Goal: Transaction & Acquisition: Subscribe to service/newsletter

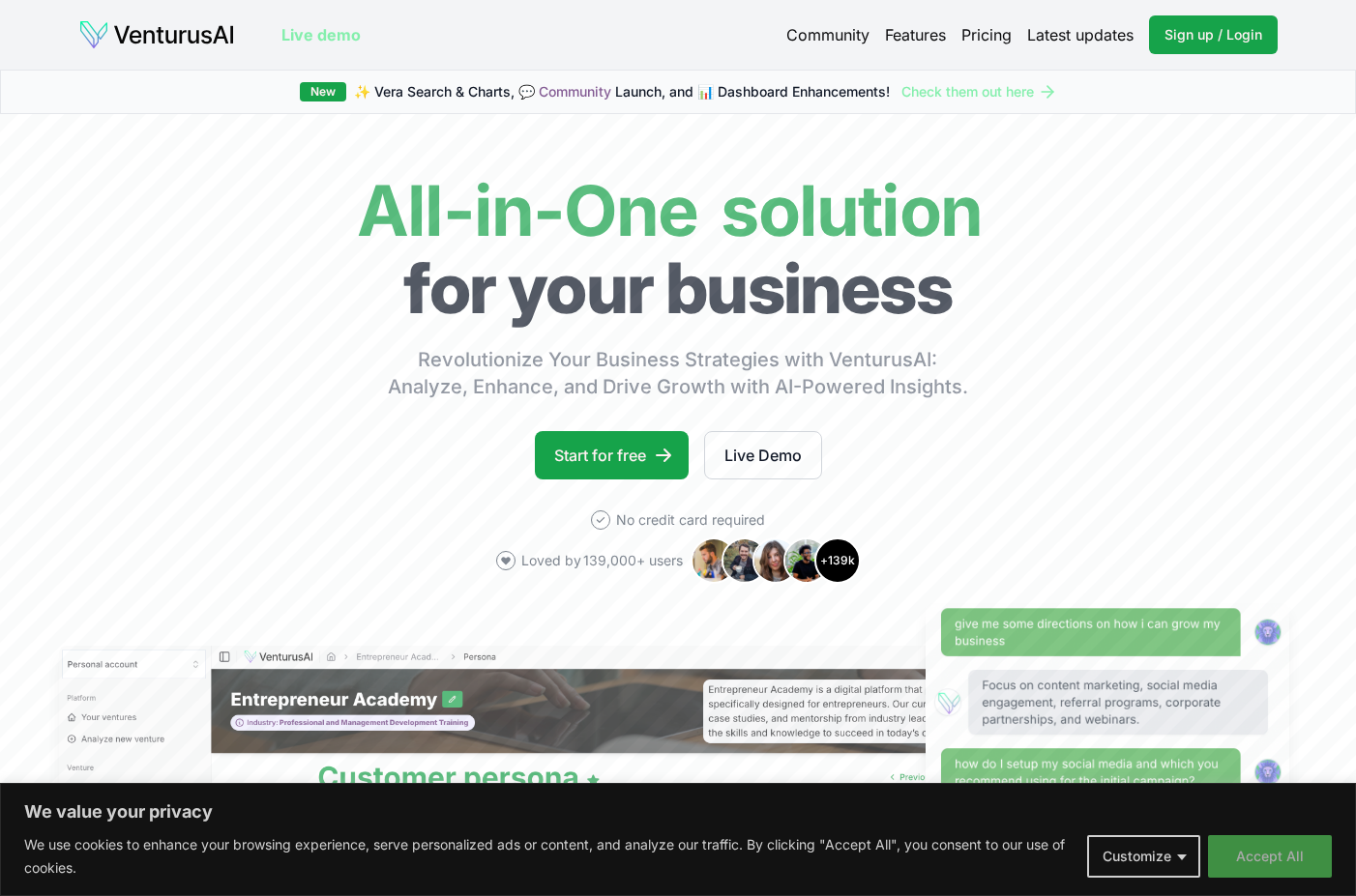
click at [1258, 855] on button "Accept All" at bounding box center [1270, 856] width 124 height 43
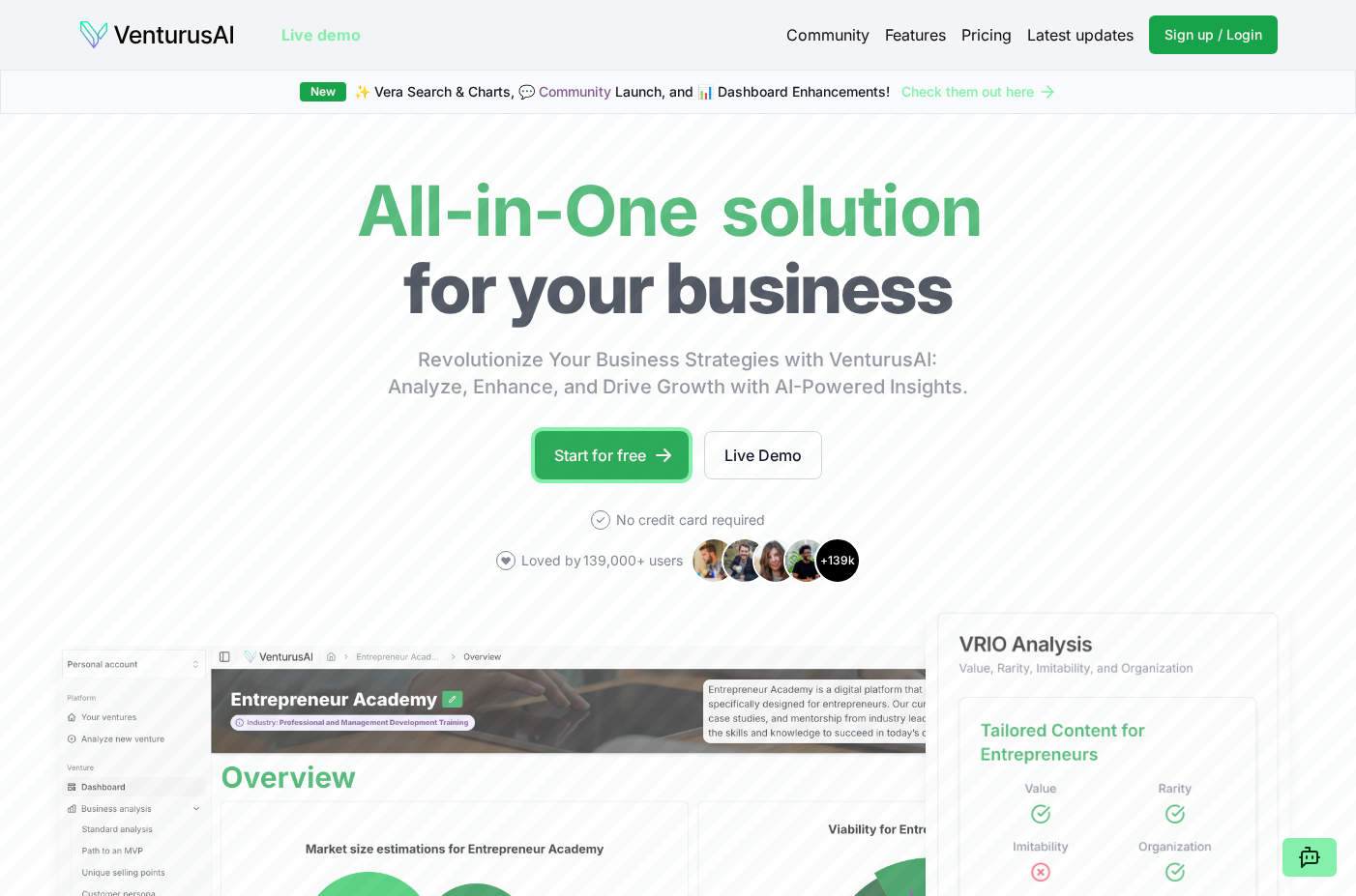
click at [620, 452] on link "Start for free" at bounding box center [611, 455] width 154 height 49
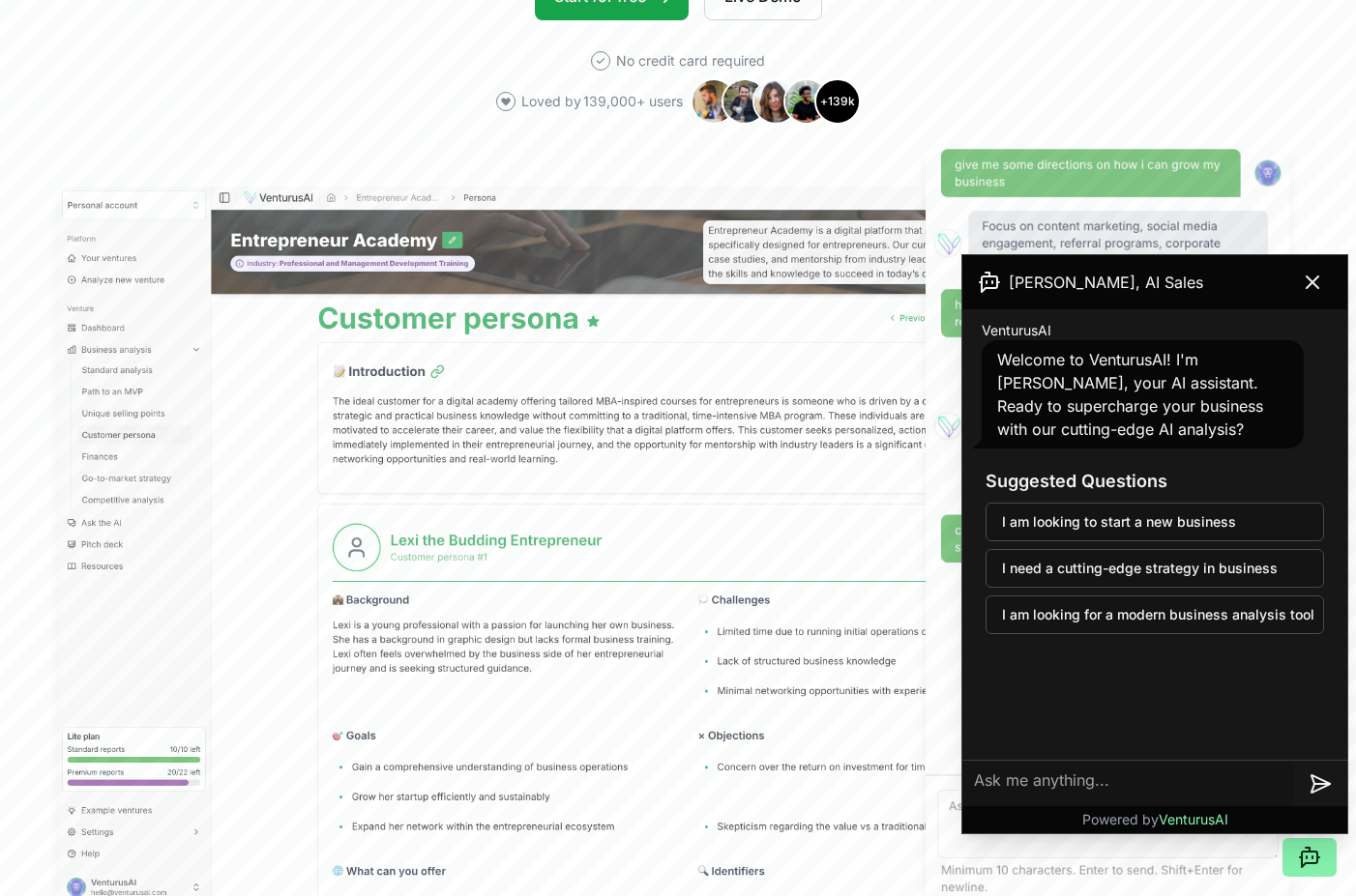
scroll to position [430, 0]
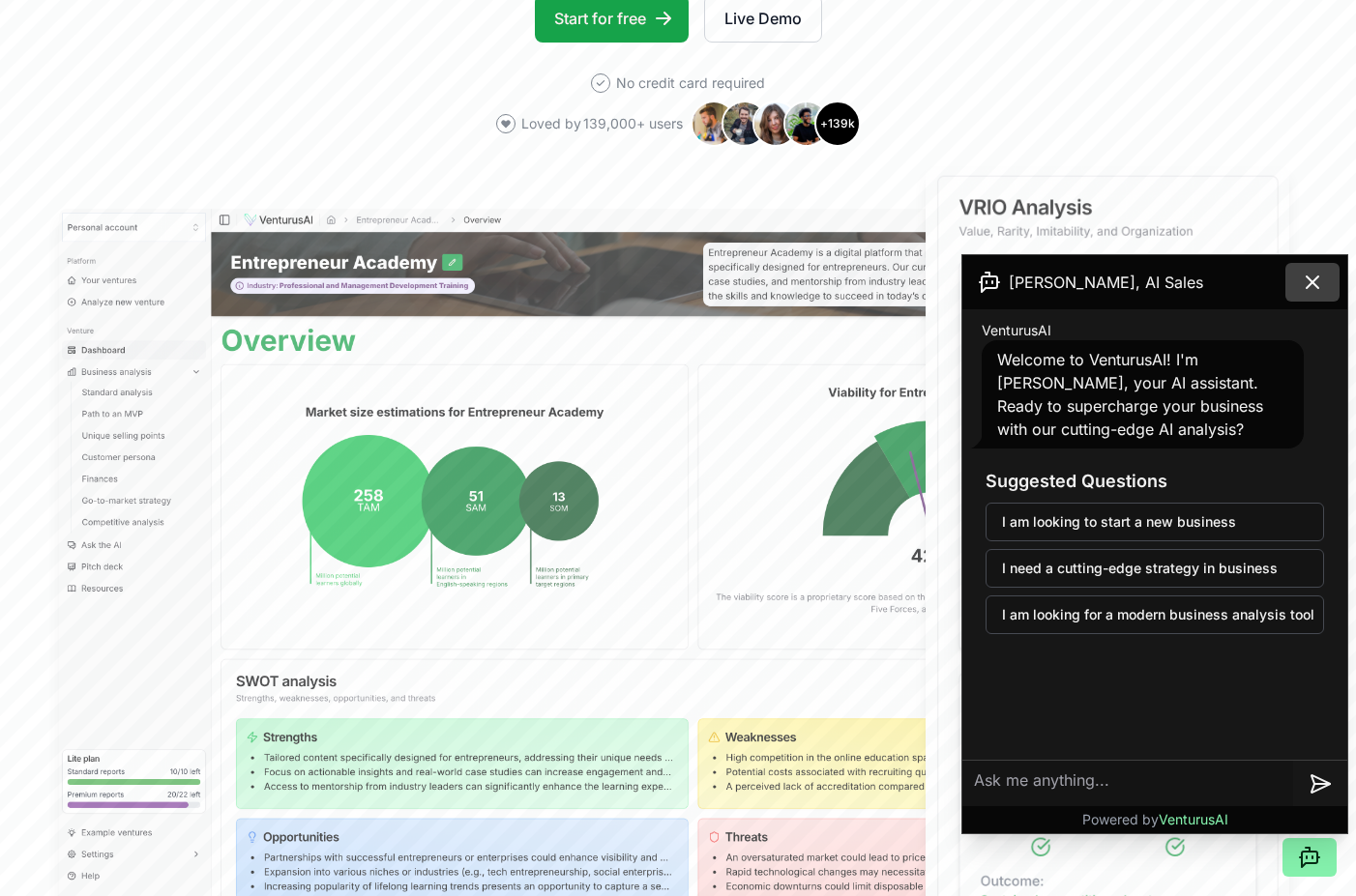
click at [1310, 289] on icon at bounding box center [1312, 282] width 23 height 23
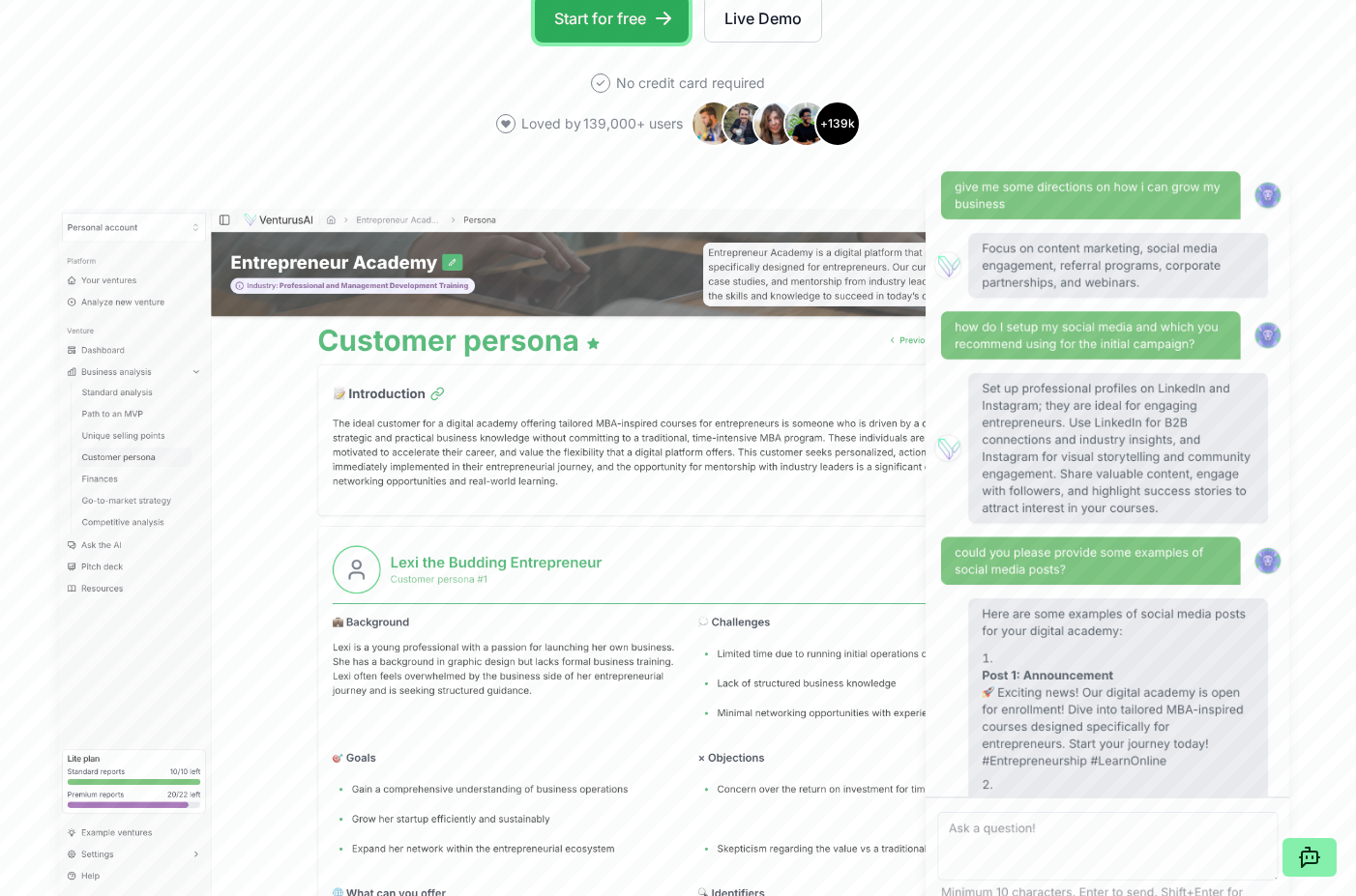
click at [637, 24] on link "Start for free" at bounding box center [611, 18] width 154 height 49
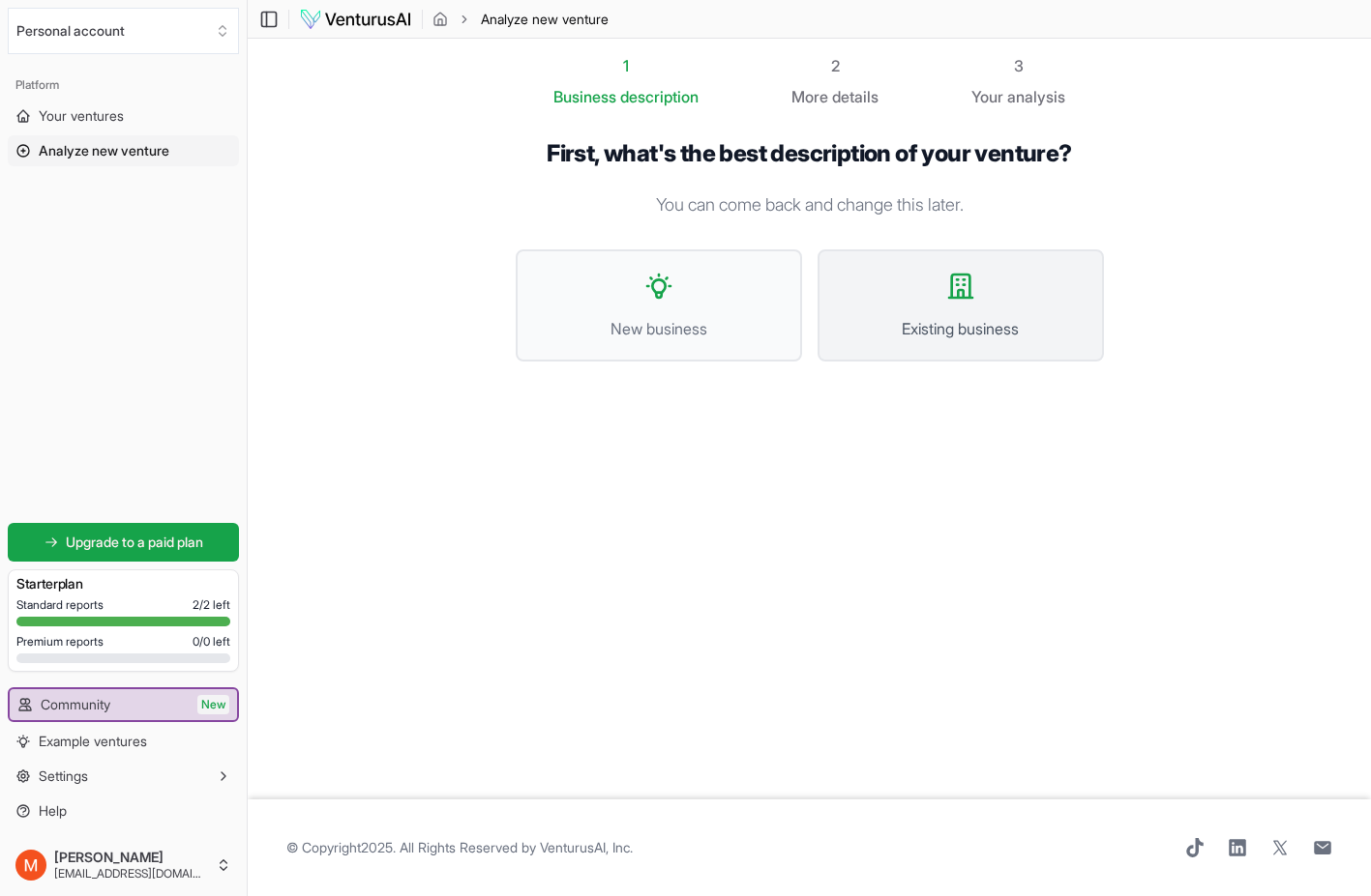
click at [946, 323] on span "Existing business" at bounding box center [961, 328] width 244 height 23
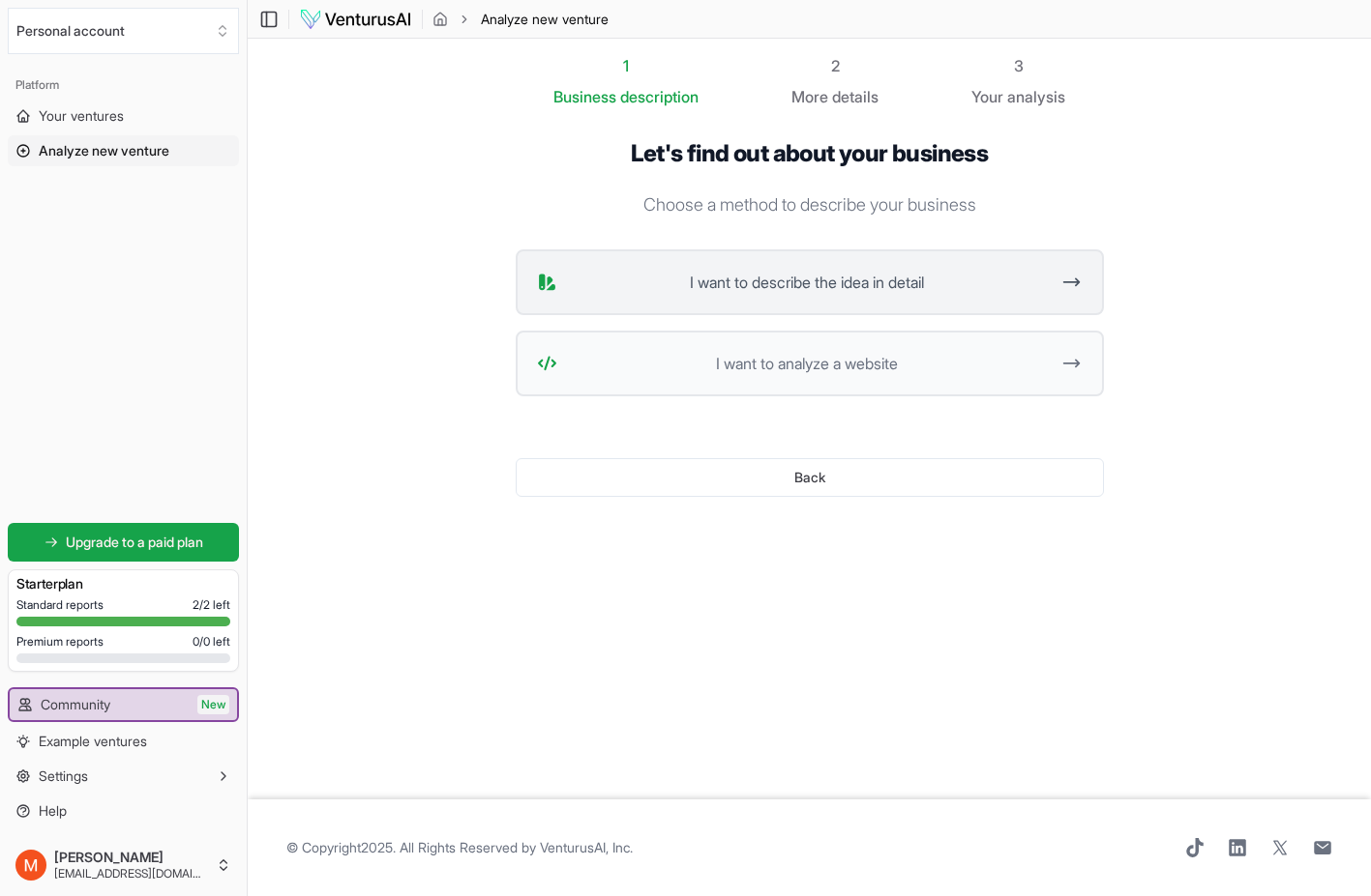
click at [953, 292] on span "I want to describe the idea in detail" at bounding box center [807, 282] width 484 height 23
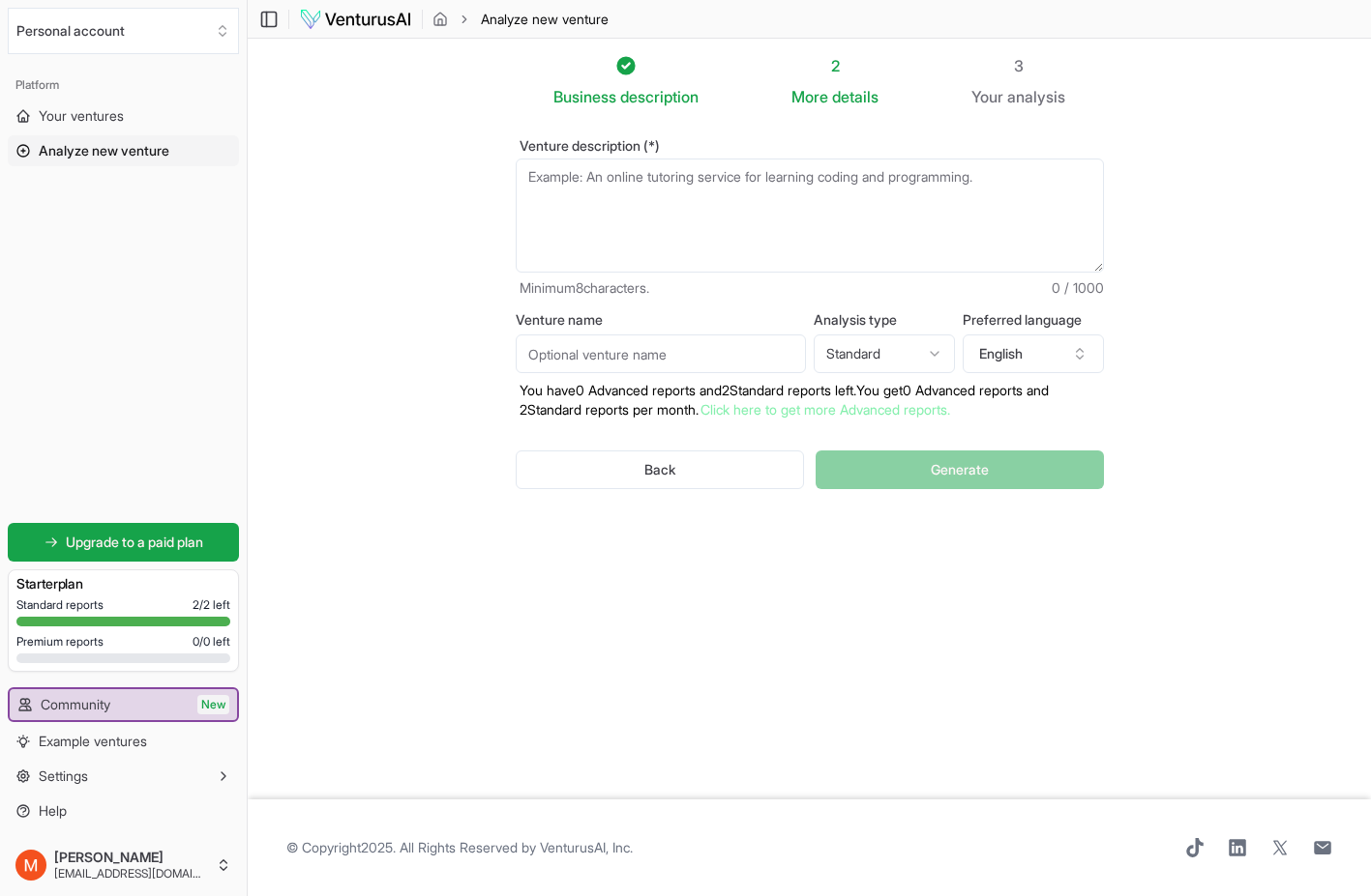
click at [620, 197] on textarea "Venture description (*)" at bounding box center [809, 215] width 588 height 114
paste textarea "SAM = Systems Accelerator Manager - SaaS - AI First CRM My name is Mark Stepp, …"
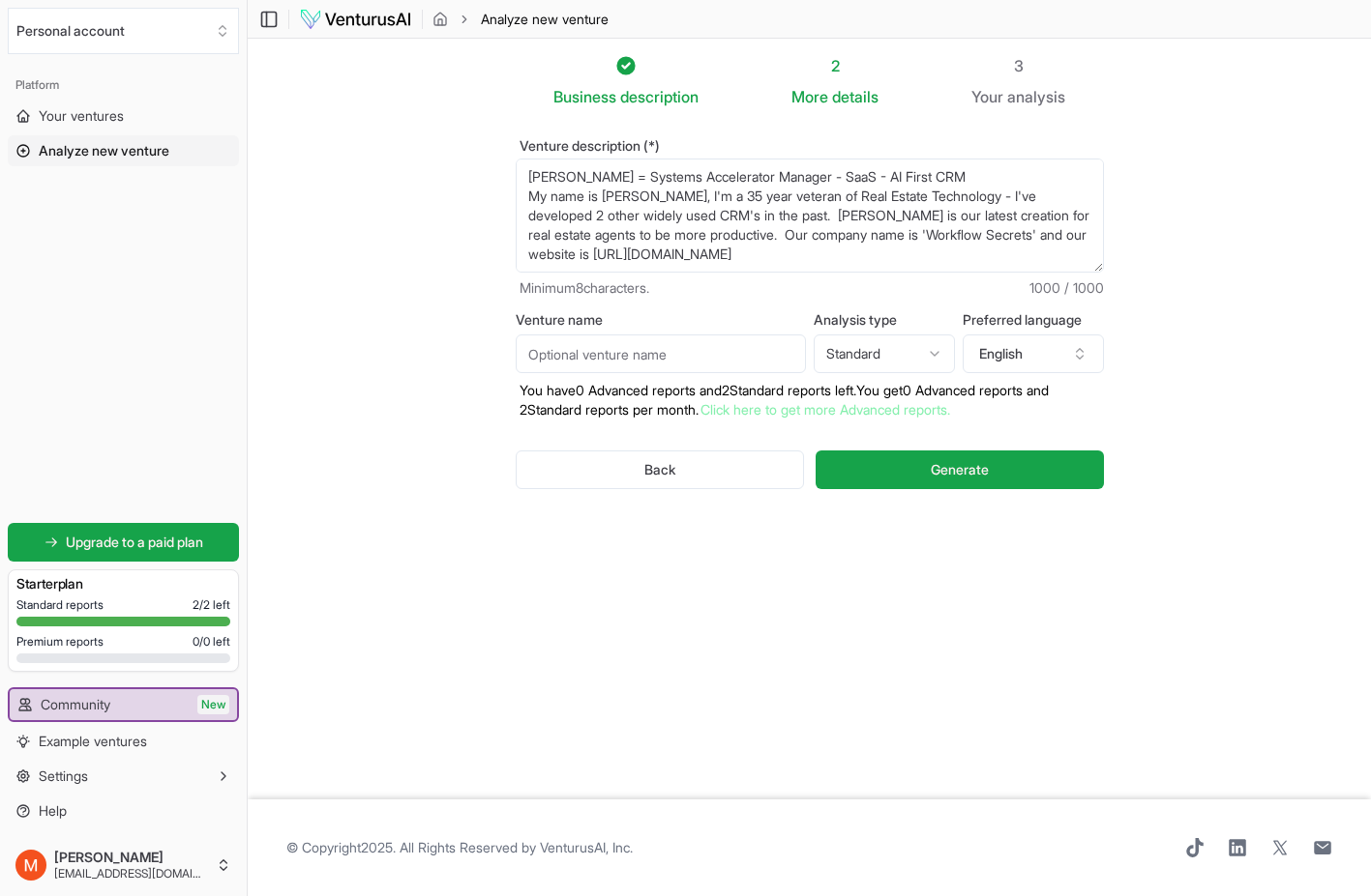
scroll to position [174, 0]
type textarea "SAM = Systems Accelerator Manager - SaaS - AI First CRM My name is Mark Stepp, …"
click at [594, 356] on input "Venture name" at bounding box center [660, 353] width 290 height 39
type input "Workflow Secrets"
click at [703, 215] on textarea "SAM = Systems Accelerator Manager - SaaS - AI First CRM My name is Mark Stepp, …" at bounding box center [809, 215] width 588 height 114
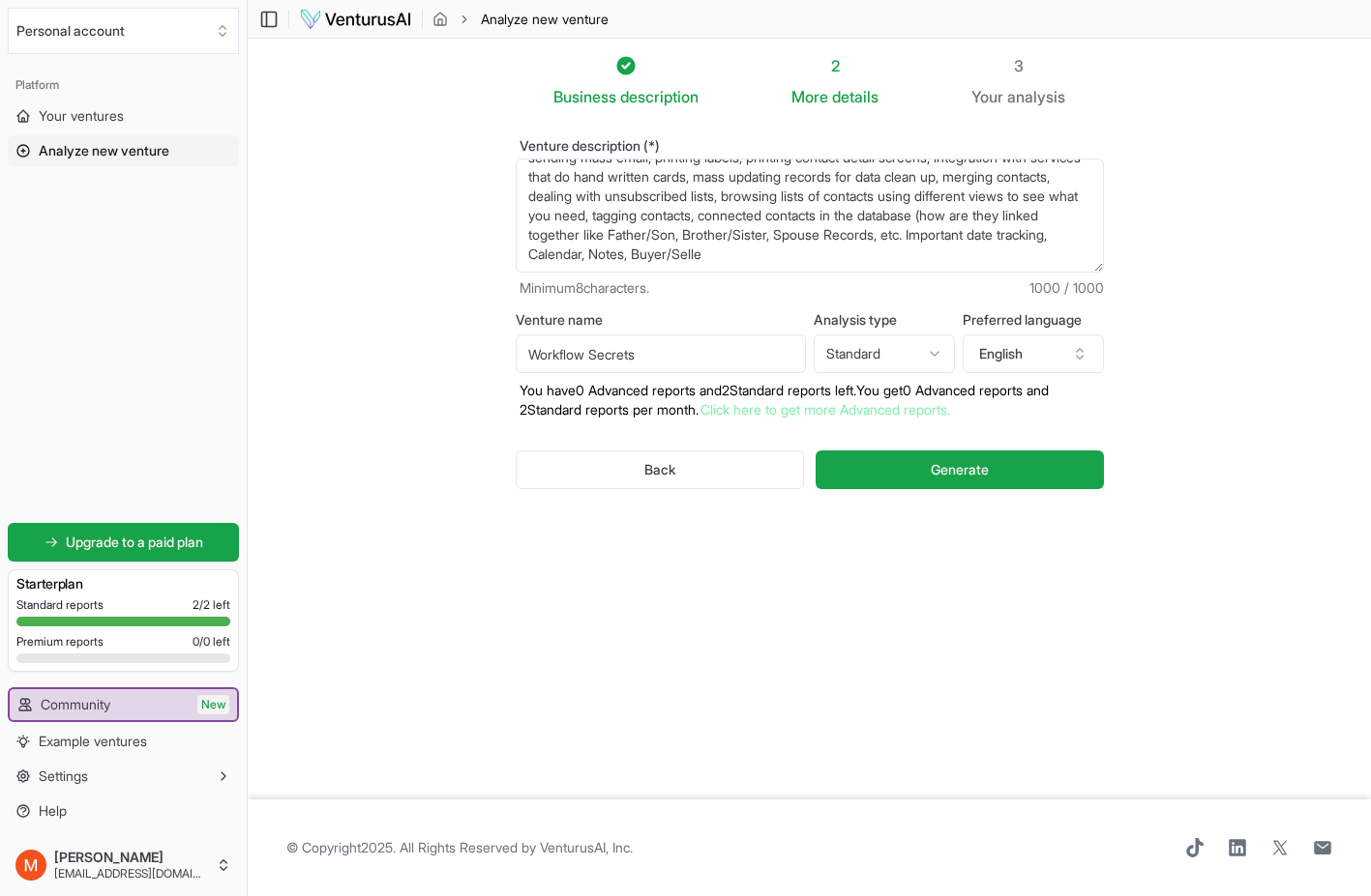
click at [703, 215] on textarea "SAM = Systems Accelerator Manager - SaaS - AI First CRM My name is Mark Stepp, …" at bounding box center [809, 215] width 588 height 114
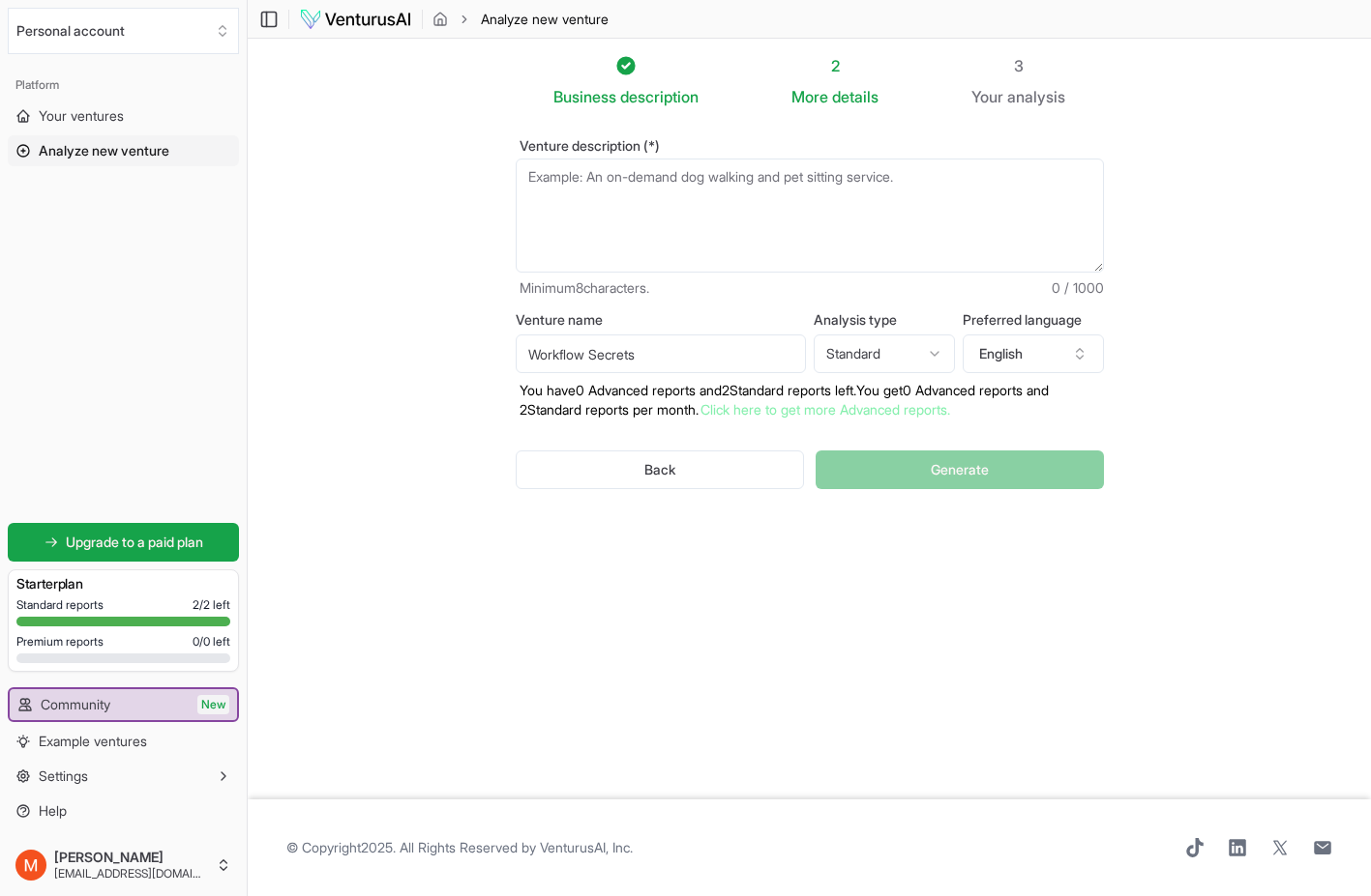
scroll to position [0, 0]
paste textarea "SAM, by Workflow Secrets (https://workflowsecrets.info), is an AI-first SaaS CR…"
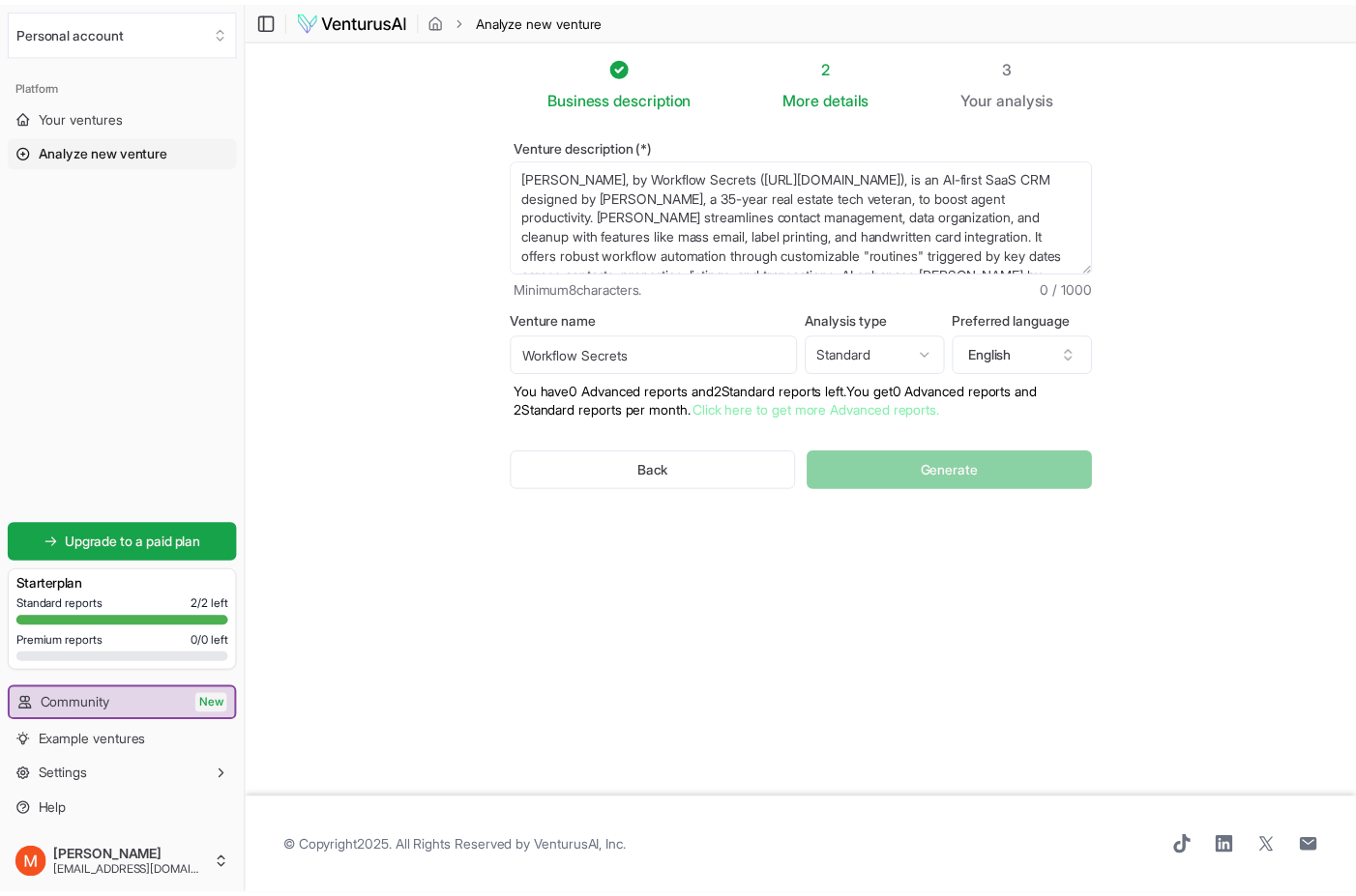
scroll to position [106, 0]
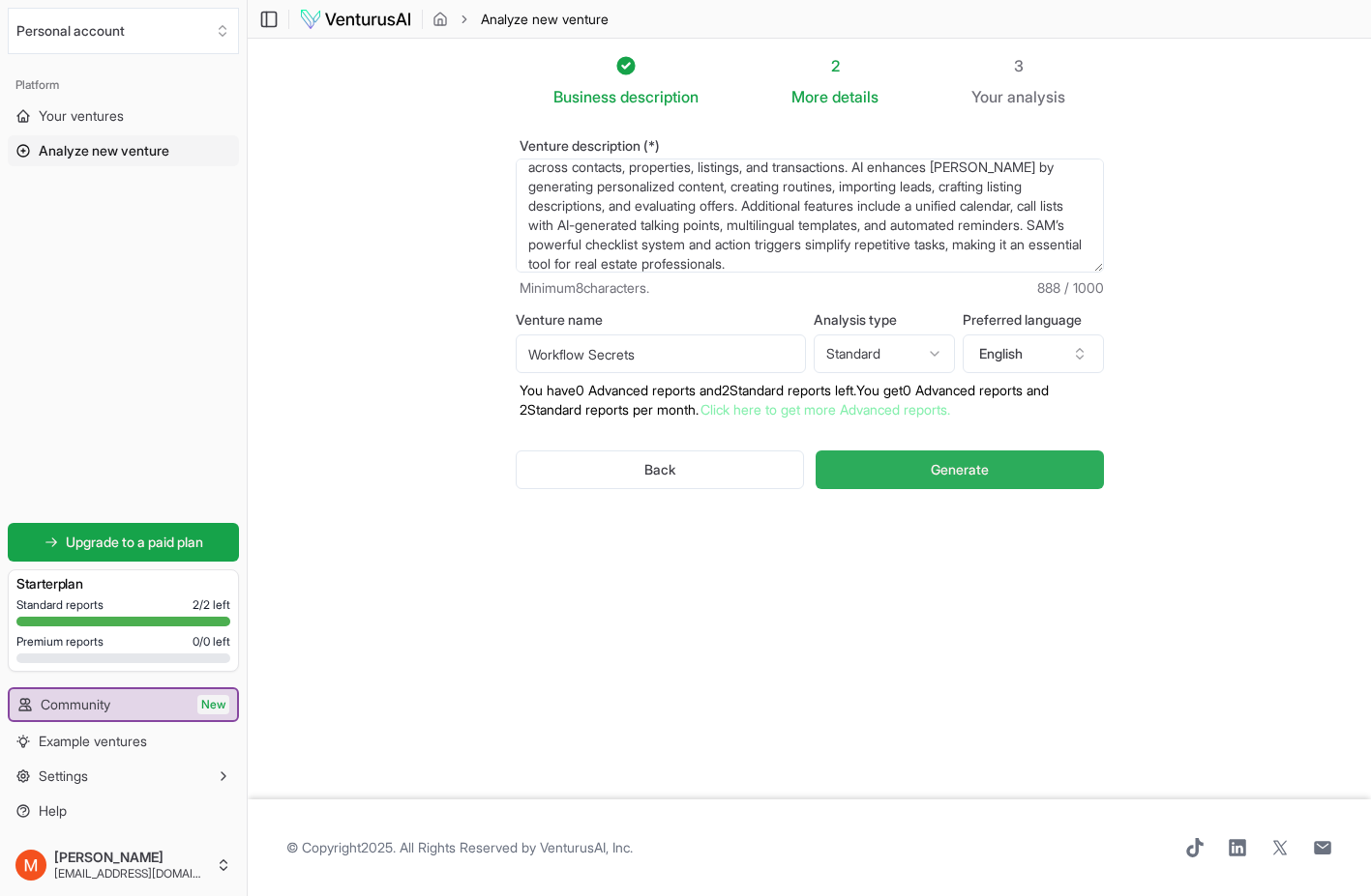
type textarea "SAM, by Workflow Secrets (https://workflowsecrets.info), is an AI-first SaaS CR…"
click at [949, 473] on span "Generate" at bounding box center [959, 469] width 58 height 19
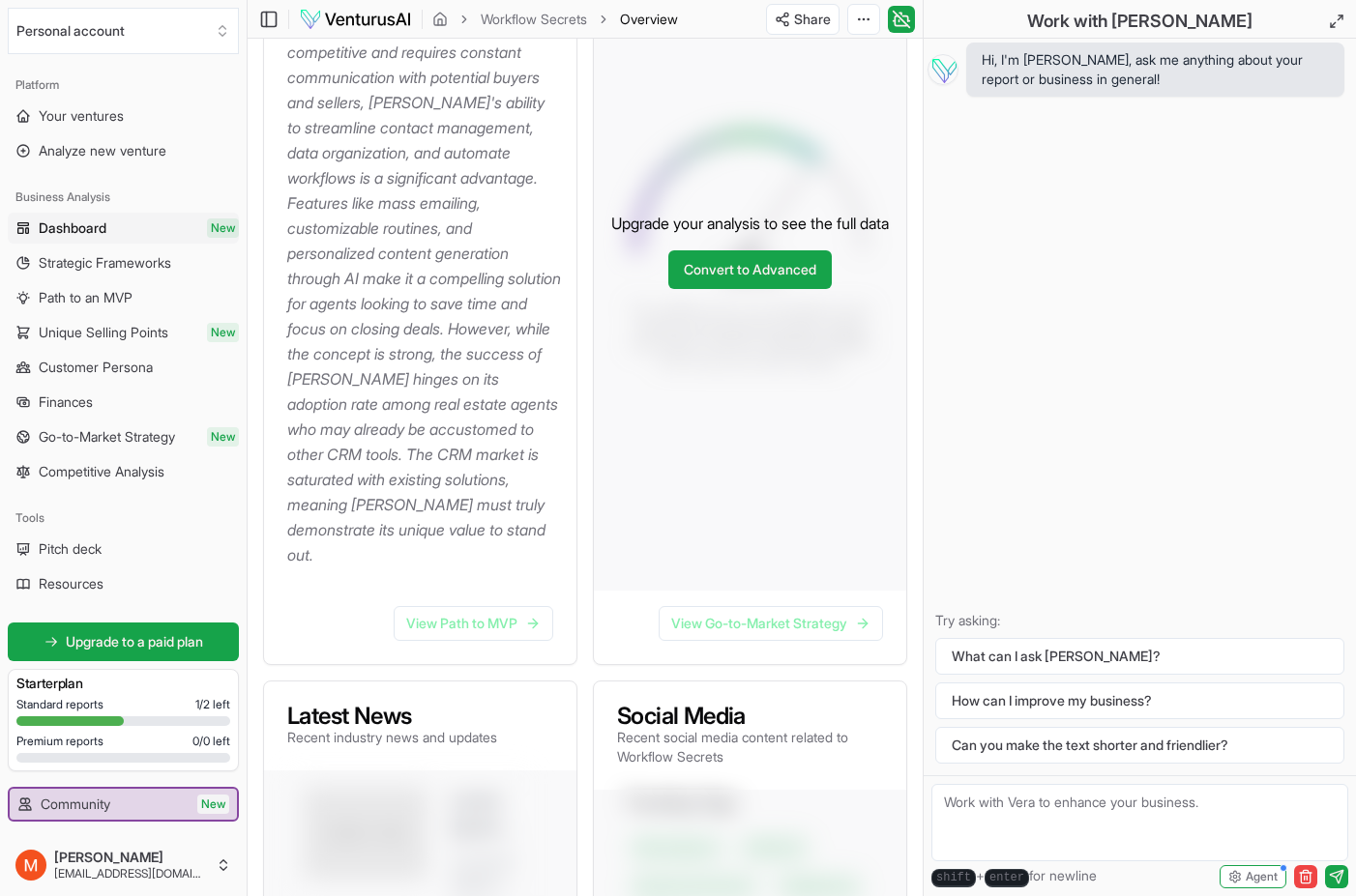
scroll to position [428, 0]
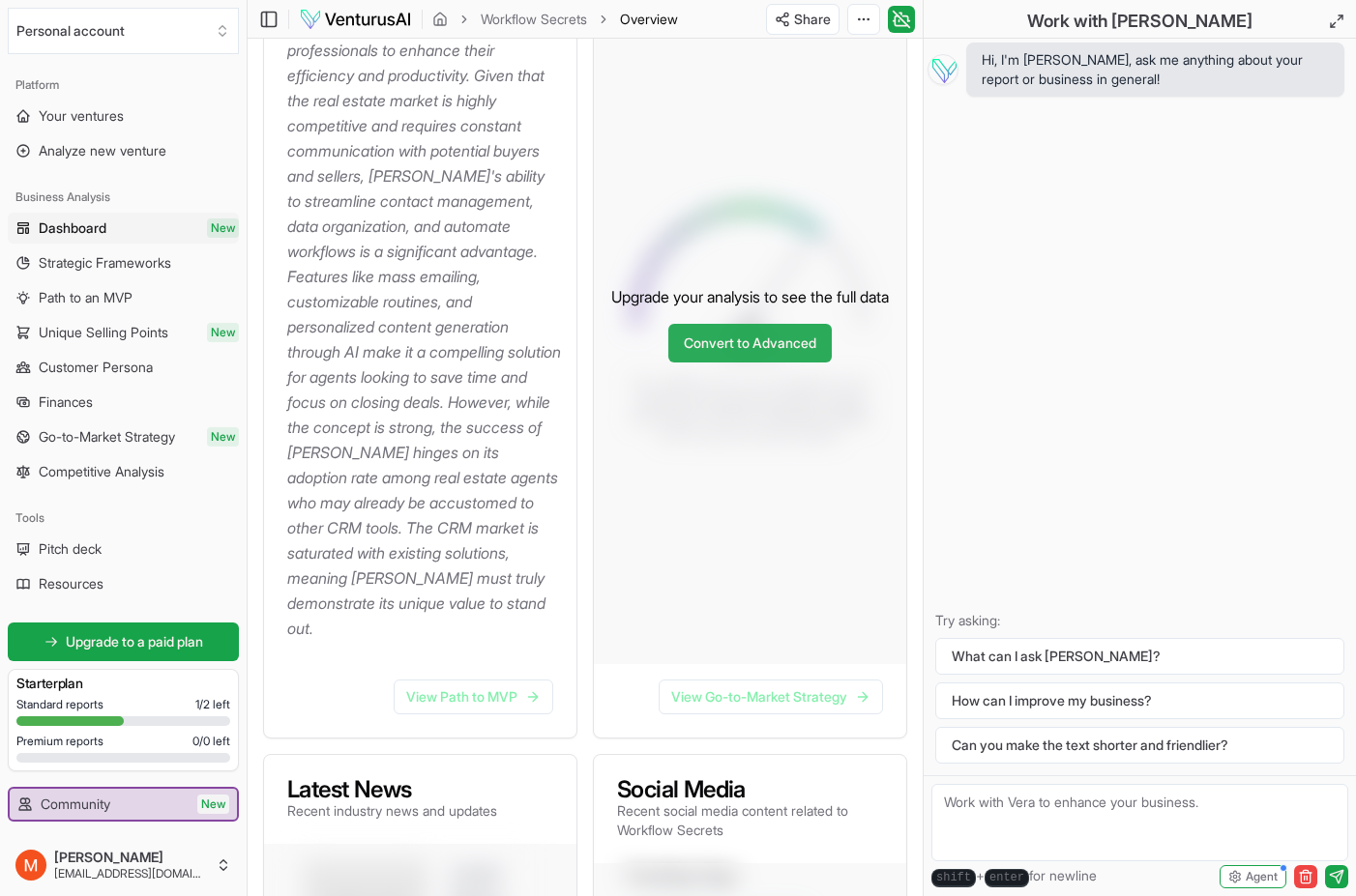
click at [749, 351] on link "Convert to Advanced" at bounding box center [749, 342] width 164 height 39
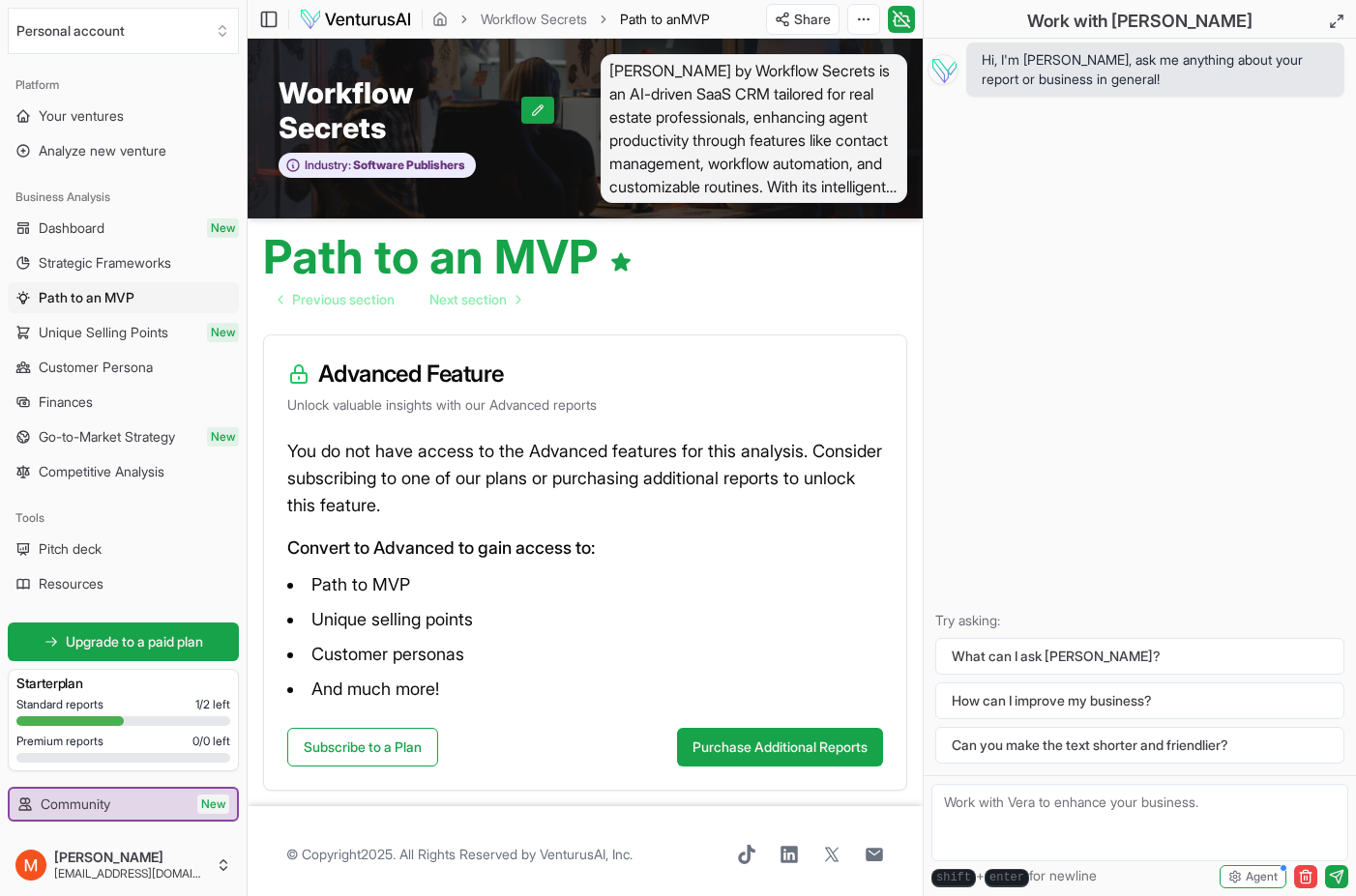
scroll to position [7, 0]
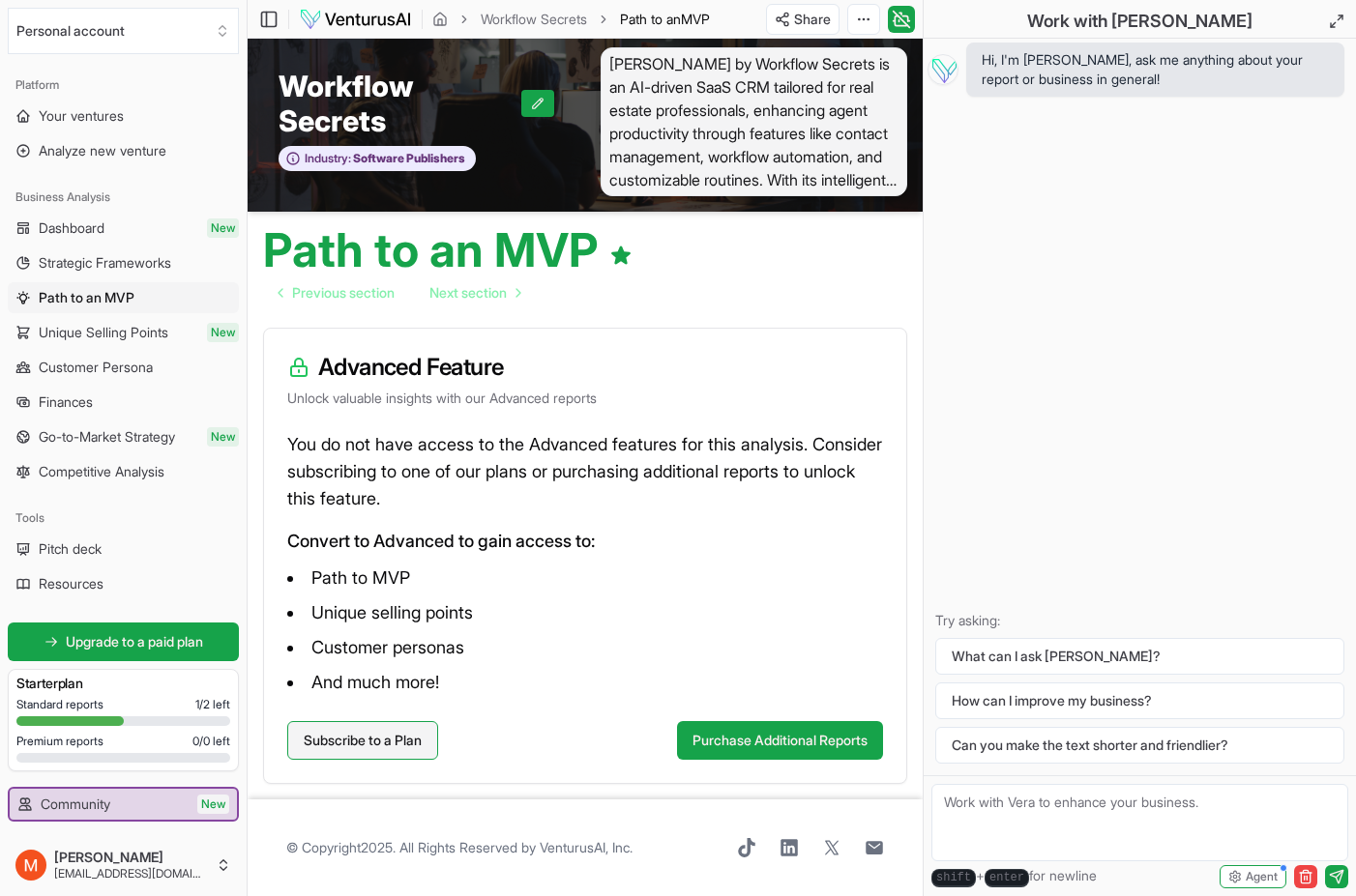
click at [383, 732] on link "Subscribe to a Plan" at bounding box center [362, 740] width 151 height 39
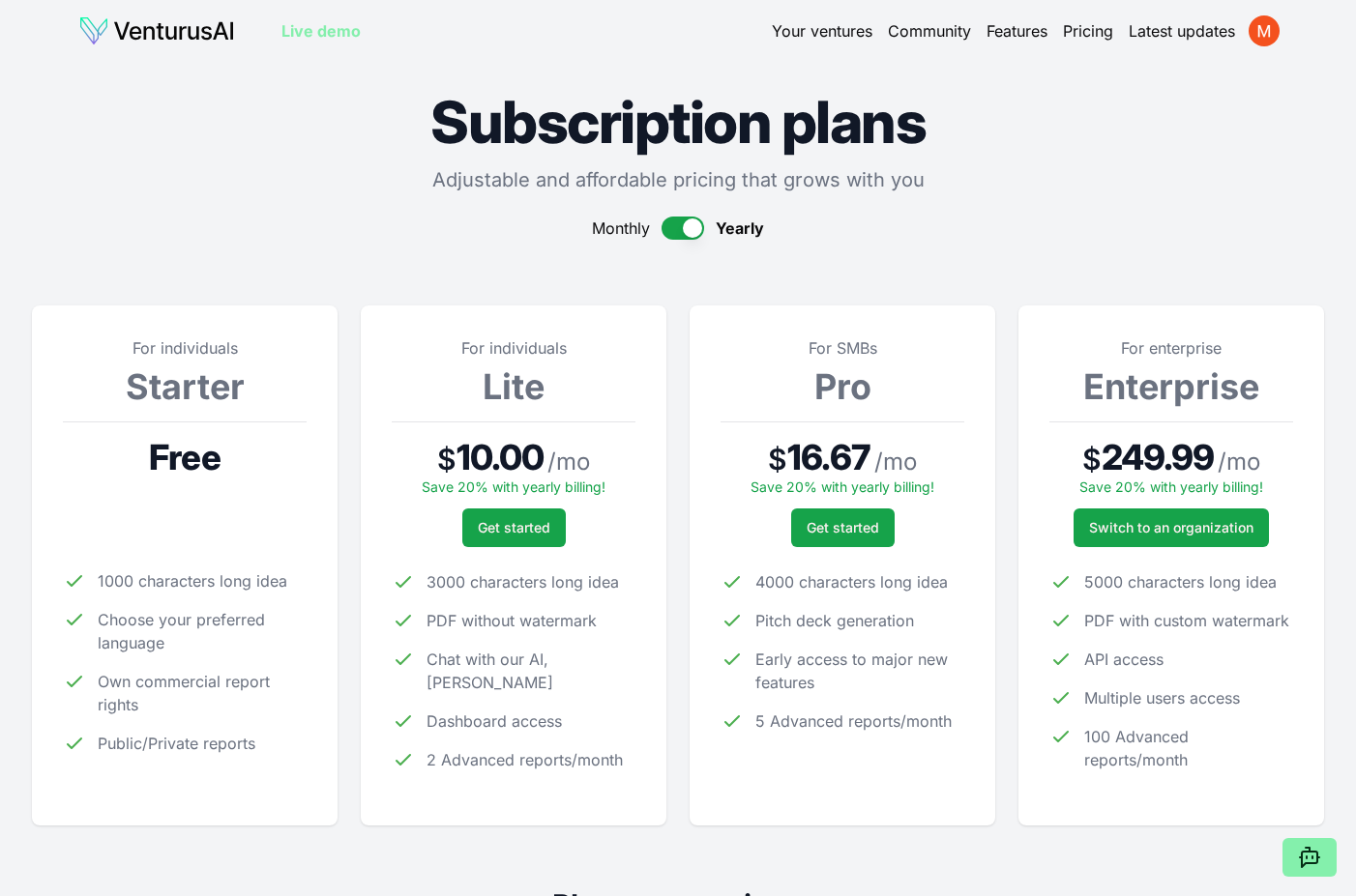
click at [670, 225] on button "button" at bounding box center [683, 227] width 43 height 23
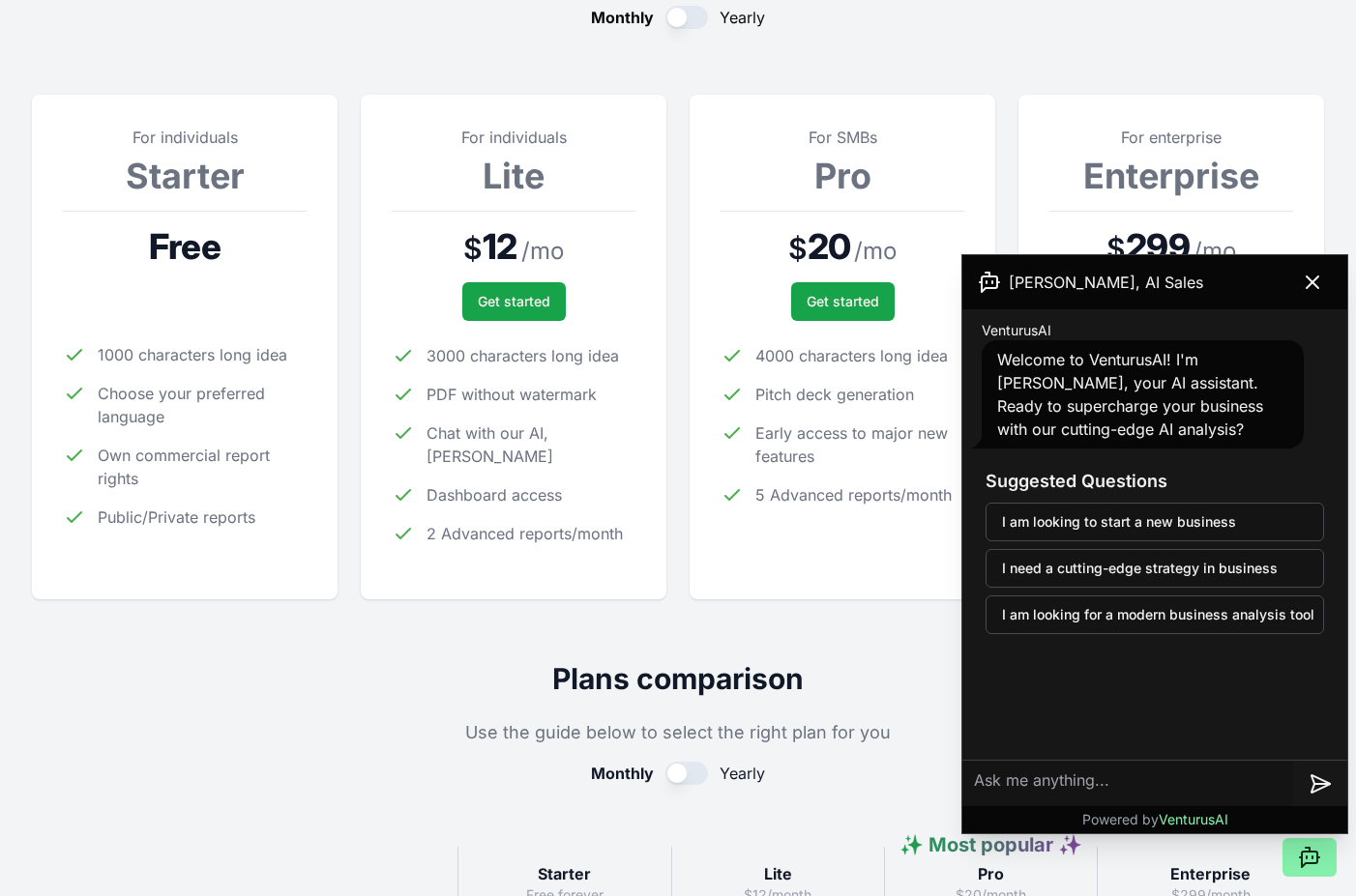
scroll to position [211, 0]
click at [1318, 280] on icon at bounding box center [1312, 282] width 23 height 23
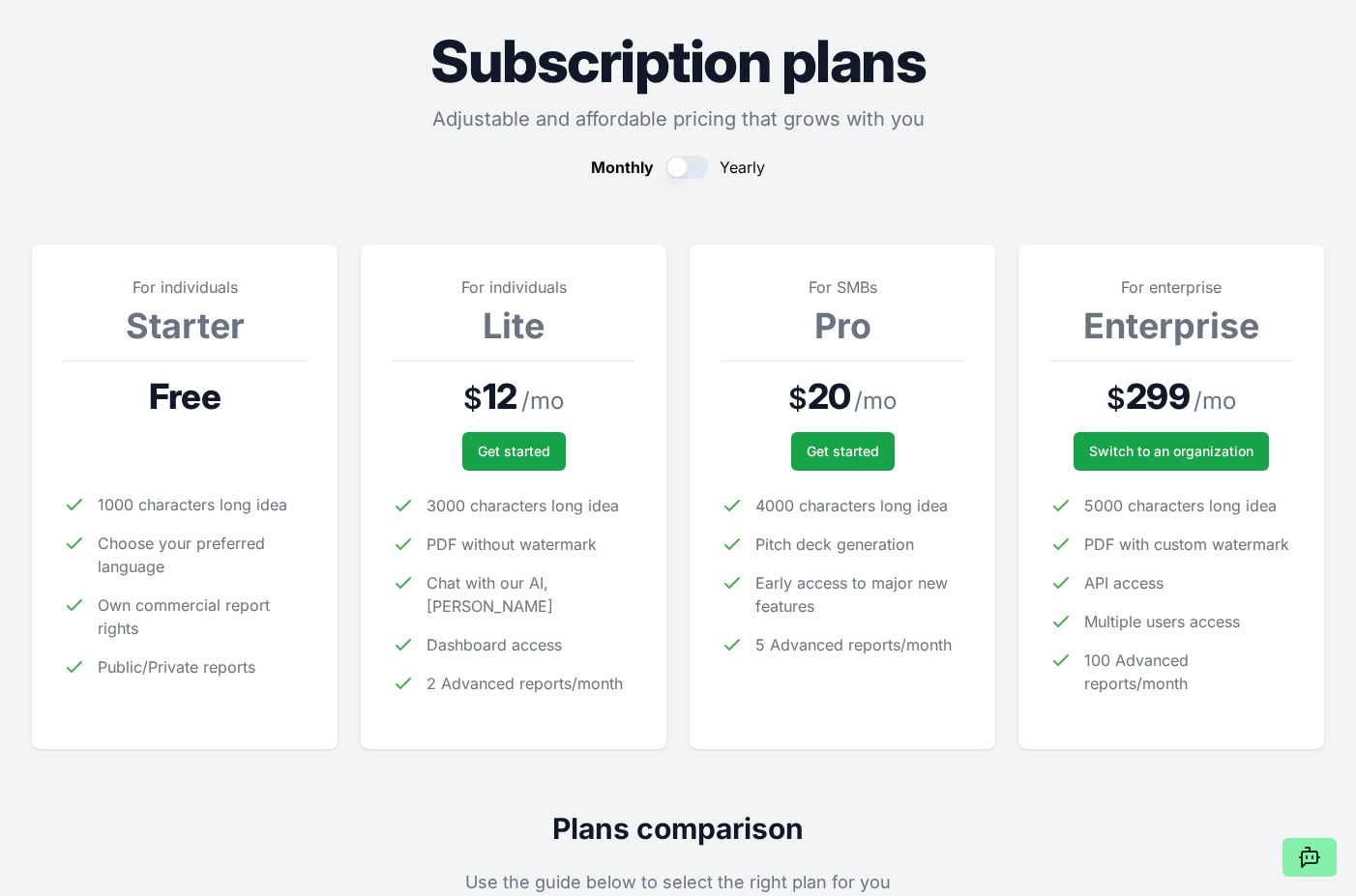
scroll to position [0, 0]
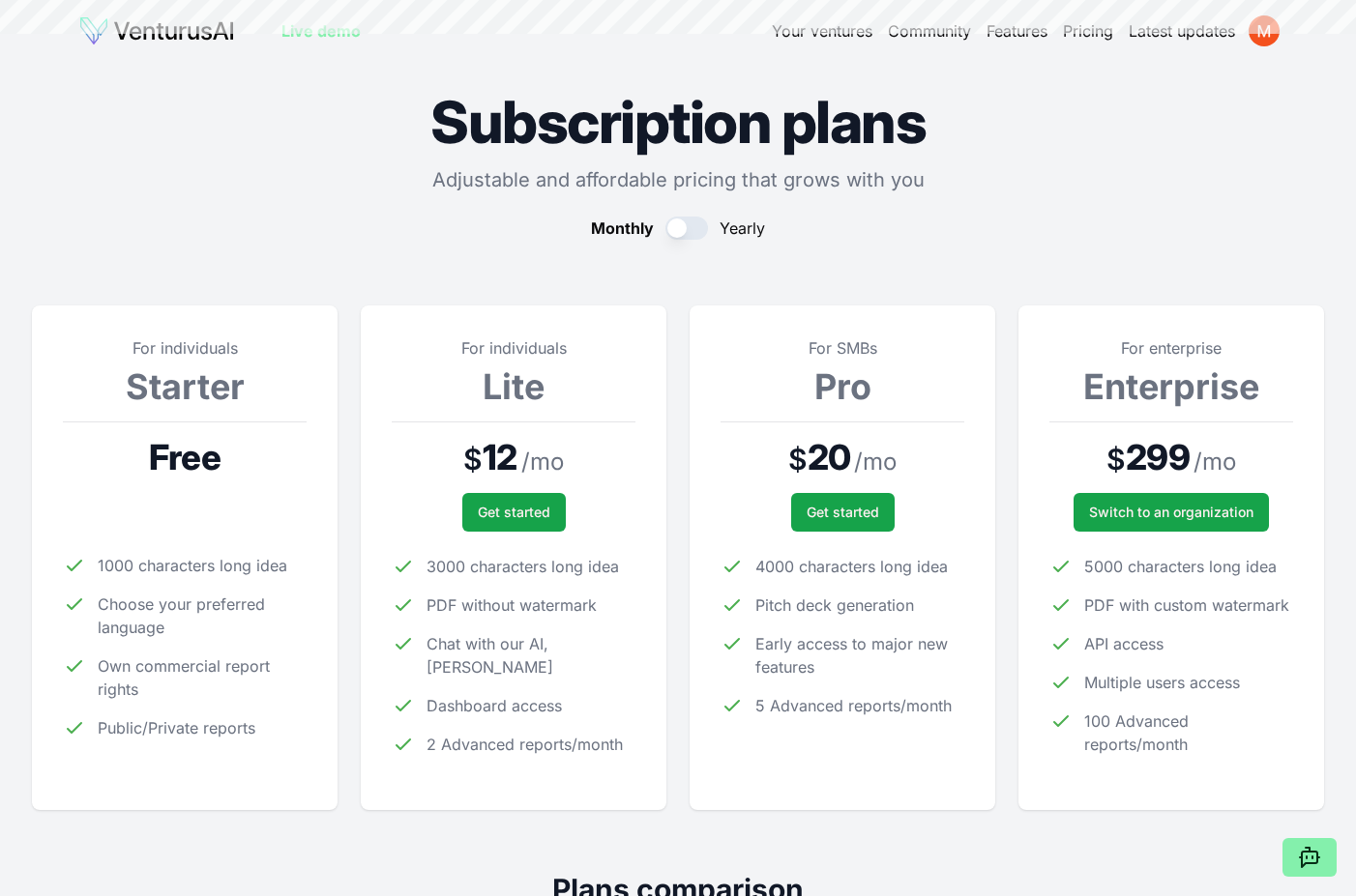
scroll to position [7, 0]
